Goal: Use online tool/utility: Utilize a website feature to perform a specific function

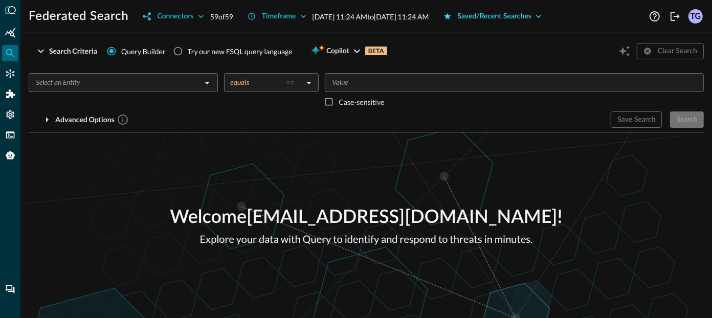
click at [532, 17] on div "Saved/Recent Searches" at bounding box center [495, 16] width 74 height 13
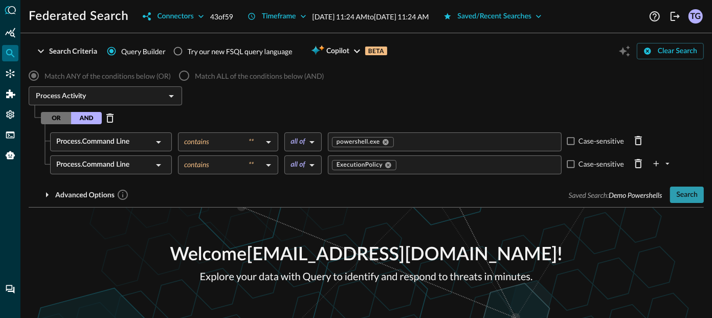
click at [688, 196] on div "Search" at bounding box center [686, 195] width 21 height 13
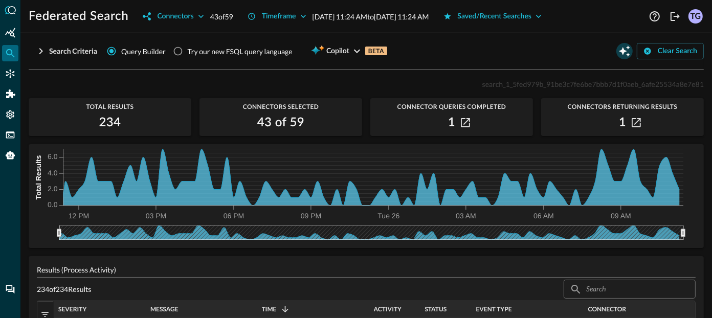
click at [622, 47] on icon "Open Query Copilot" at bounding box center [625, 51] width 12 height 12
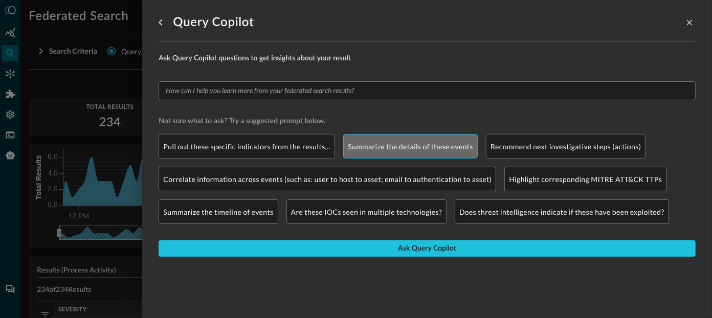
click at [398, 143] on p "Summarize the details of these events" at bounding box center [410, 146] width 125 height 11
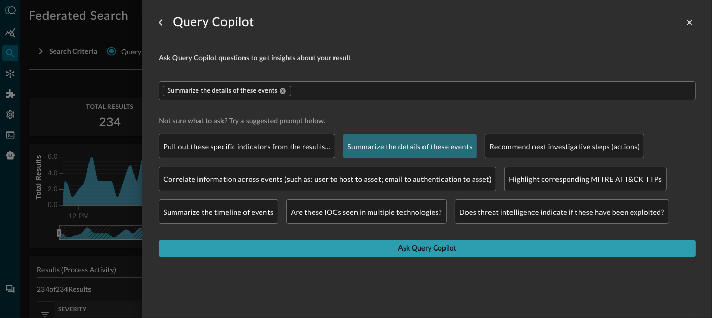
click at [377, 255] on button "Ask Query Copilot" at bounding box center [427, 248] width 537 height 16
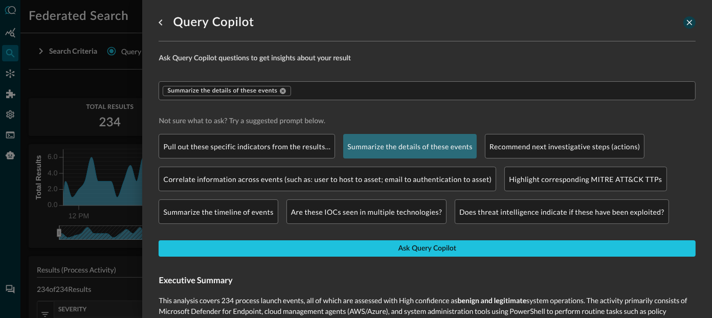
click at [692, 24] on icon "close-drawer" at bounding box center [689, 22] width 9 height 9
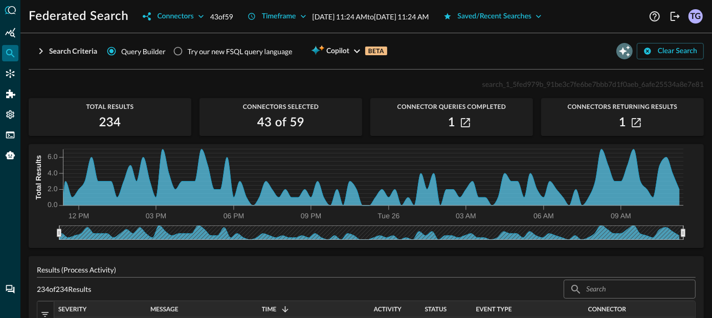
click at [627, 49] on icon "Open Query Copilot" at bounding box center [625, 51] width 12 height 12
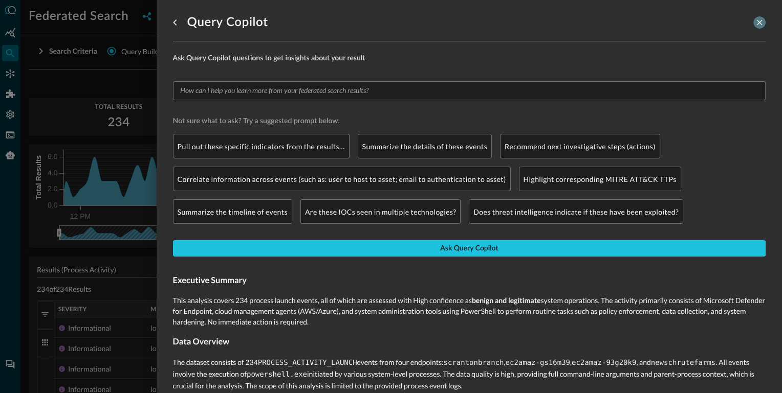
click at [712, 21] on icon "close-drawer" at bounding box center [759, 22] width 9 height 9
